Goal: Find specific page/section: Find specific page/section

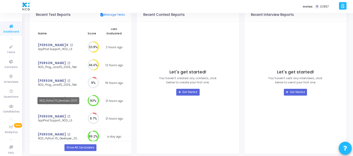
scroll to position [75, 0]
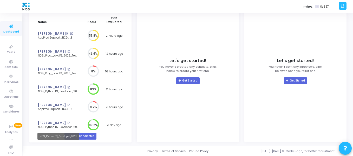
click at [70, 134] on div "NCG_Python FS_Developer_2025" at bounding box center [58, 136] width 42 height 7
click at [90, 136] on link "Show All Candidates" at bounding box center [81, 136] width 32 height 7
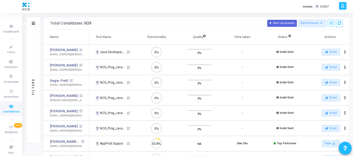
scroll to position [11, 13]
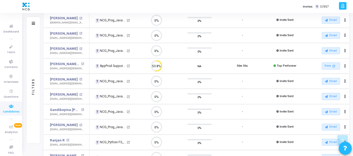
click at [291, 65] on span "Top Performer" at bounding box center [287, 65] width 20 height 3
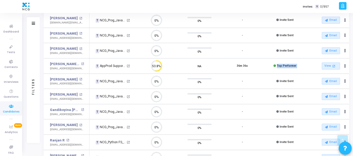
click at [291, 65] on span "Top Performer" at bounding box center [287, 65] width 20 height 3
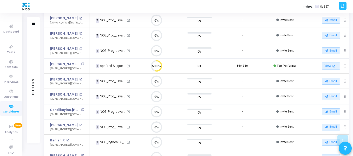
click at [291, 65] on span "Top Performer" at bounding box center [287, 65] width 20 height 3
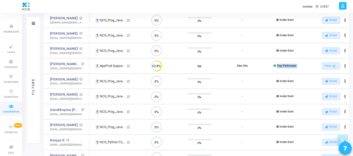
click at [291, 65] on span "Top Performer" at bounding box center [287, 65] width 20 height 3
